Goal: Find specific page/section: Find specific page/section

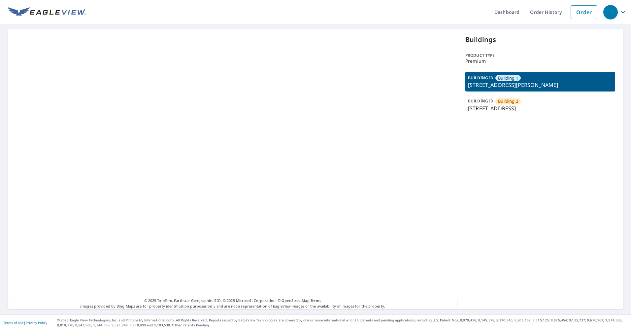
click at [490, 110] on p "[STREET_ADDRESS]" at bounding box center [540, 108] width 145 height 8
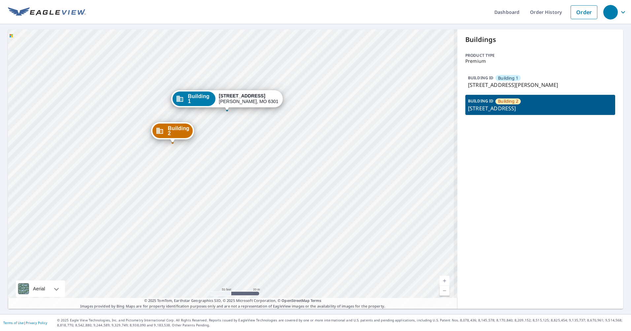
drag, startPoint x: 203, startPoint y: 178, endPoint x: 204, endPoint y: 184, distance: 5.7
click at [204, 184] on div "Building 2 [STREET_ADDRESS][GEOGRAPHIC_DATA][STREET_ADDRESS]" at bounding box center [233, 168] width 450 height 279
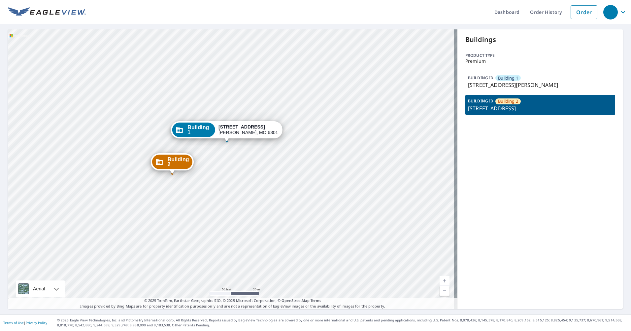
click at [383, 122] on div "Building 2 [STREET_ADDRESS][GEOGRAPHIC_DATA][STREET_ADDRESS]" at bounding box center [233, 168] width 450 height 279
click at [271, 90] on div "Building 2 [STREET_ADDRESS][GEOGRAPHIC_DATA][STREET_ADDRESS]" at bounding box center [233, 168] width 450 height 279
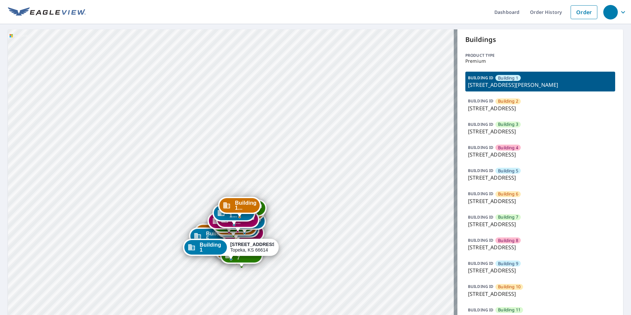
drag, startPoint x: 285, startPoint y: 190, endPoint x: 293, endPoint y: 171, distance: 20.7
click at [291, 167] on div "Building 2 3925 Southwest Twilight Drive Topeka, KS 66614 Building 3 3925 South…" at bounding box center [233, 260] width 450 height 462
click at [315, 184] on div "Building 2 3925 Southwest Twilight Drive Topeka, KS 66614 Building 3 3925 South…" at bounding box center [233, 260] width 450 height 462
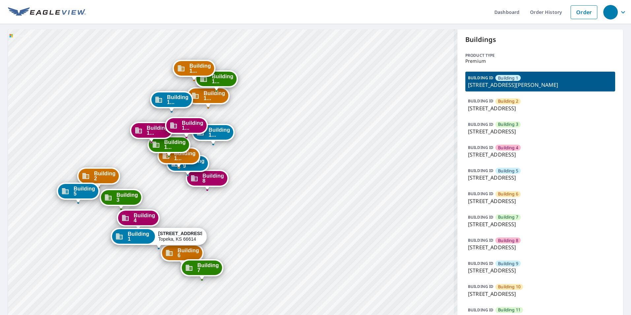
drag, startPoint x: 237, startPoint y: 212, endPoint x: 293, endPoint y: 66, distance: 156.6
click at [293, 66] on div "Building 2 3925 Southwest Twilight Drive Topeka, KS 66614 Building 3 3925 South…" at bounding box center [233, 260] width 450 height 462
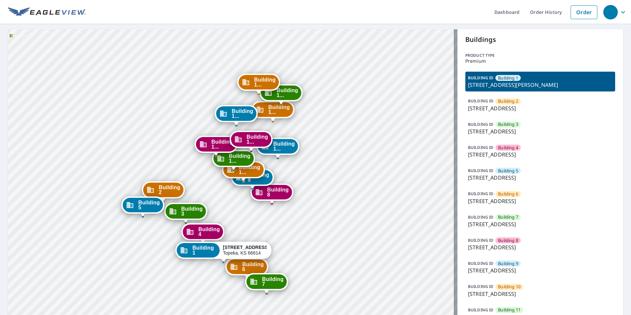
drag, startPoint x: 262, startPoint y: 171, endPoint x: 302, endPoint y: 179, distance: 40.5
click at [302, 179] on div "Building 2 3925 Southwest Twilight Drive Topeka, KS 66614 Building 3 3925 South…" at bounding box center [233, 260] width 450 height 462
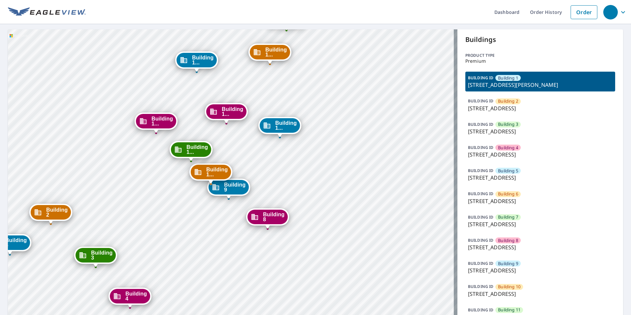
click at [421, 191] on div "Building 2 3925 Southwest Twilight Drive Topeka, KS 66614 Building 3 3925 South…" at bounding box center [233, 260] width 450 height 462
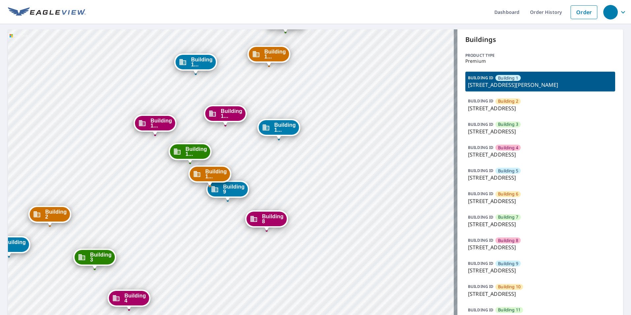
drag, startPoint x: 267, startPoint y: 110, endPoint x: 260, endPoint y: 109, distance: 7.3
click at [266, 110] on div "Building 2 3925 Southwest Twilight Drive Topeka, KS 66614 Building 3 3925 South…" at bounding box center [233, 260] width 450 height 462
click at [261, 96] on div "Building 2 3925 Southwest Twilight Drive Topeka, KS 66614 Building 3 3925 South…" at bounding box center [233, 260] width 450 height 462
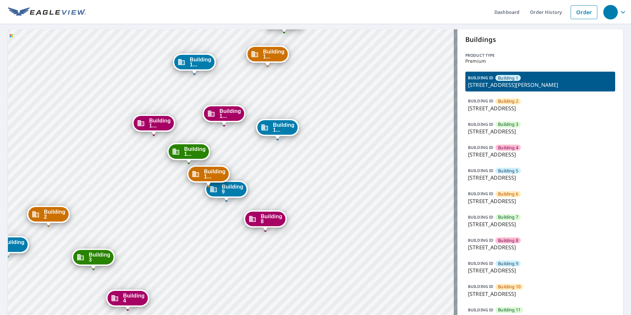
click at [286, 121] on div "Building 1..." at bounding box center [278, 127] width 40 height 15
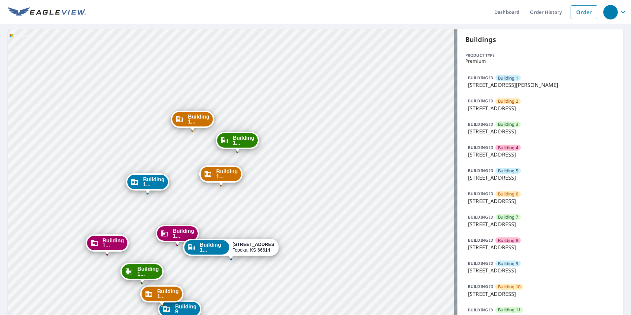
click at [278, 93] on div "Building 1 3925 SW Twilight Dr Topeka, KS 66614 Building 2 3925 Southwest Twili…" at bounding box center [233, 260] width 450 height 462
